Goal: Find specific page/section: Find specific page/section

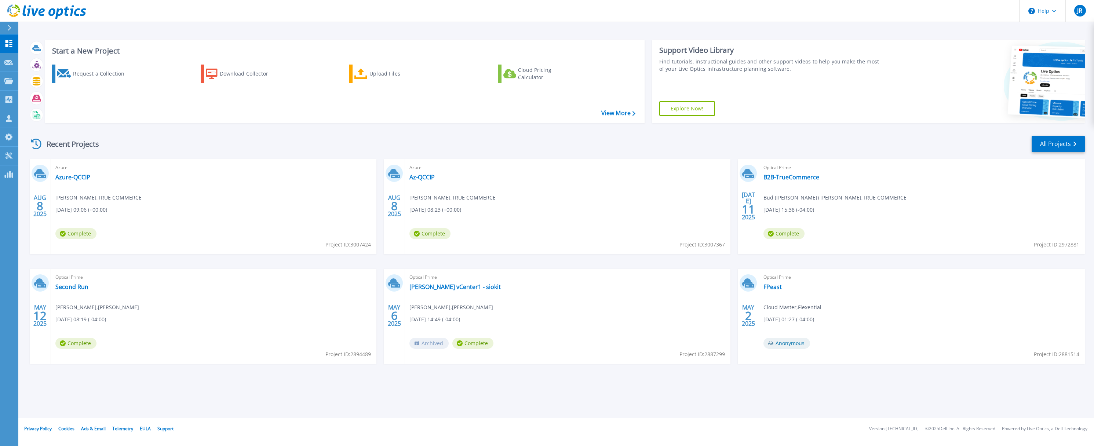
click at [39, 141] on icon at bounding box center [36, 144] width 11 height 11
click at [35, 145] on icon at bounding box center [36, 144] width 11 height 11
click at [195, 187] on div "Azure Azure-QCCIP Bud Mahoney , TRUE COMMERCE 08/08/2025, 09:06 (+00:00) Comple…" at bounding box center [213, 206] width 325 height 95
click at [174, 206] on div "Azure Azure-QCCIP Bud Mahoney , TRUE COMMERCE 08/08/2025, 09:06 (+00:00) Comple…" at bounding box center [213, 206] width 325 height 95
click at [76, 179] on link "Azure-QCCIP" at bounding box center [72, 177] width 35 height 7
